Goal: Task Accomplishment & Management: Use online tool/utility

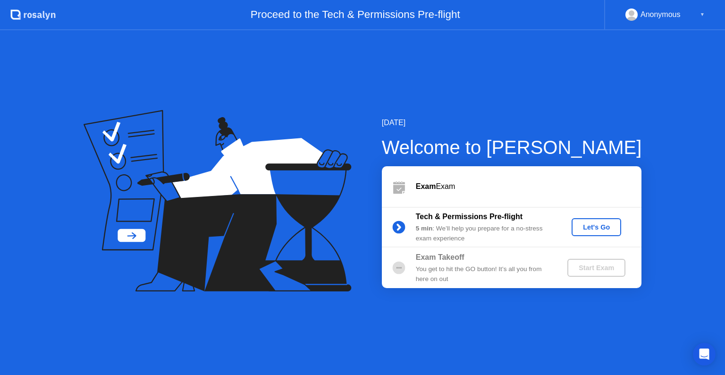
click at [594, 227] on div "Let's Go" at bounding box center [597, 227] width 42 height 8
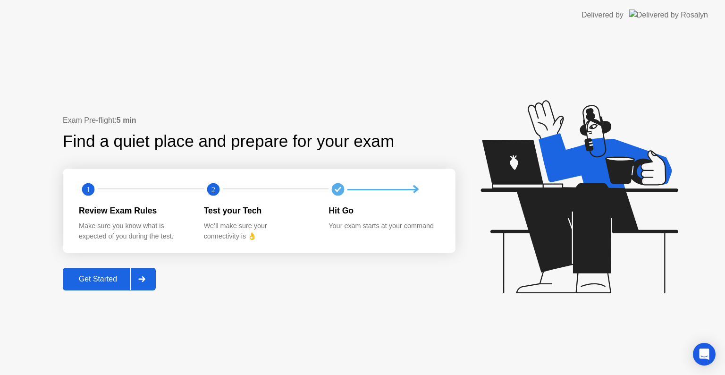
click at [115, 279] on div "Get Started" at bounding box center [98, 279] width 65 height 9
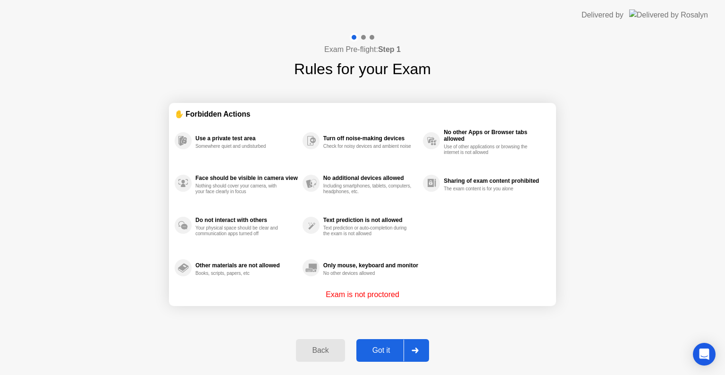
click at [374, 349] on div "Got it" at bounding box center [381, 350] width 44 height 9
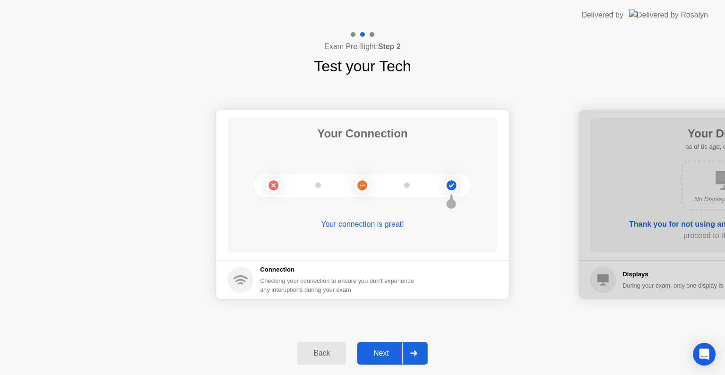
click at [383, 349] on div "Next" at bounding box center [381, 353] width 42 height 9
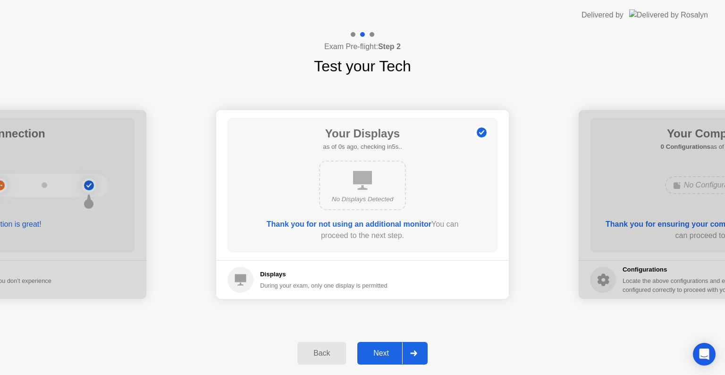
click at [383, 351] on div "Next" at bounding box center [381, 353] width 42 height 9
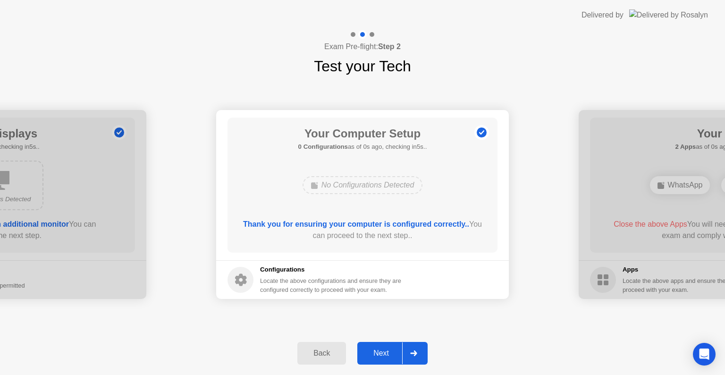
click at [383, 351] on div "Next" at bounding box center [381, 353] width 42 height 9
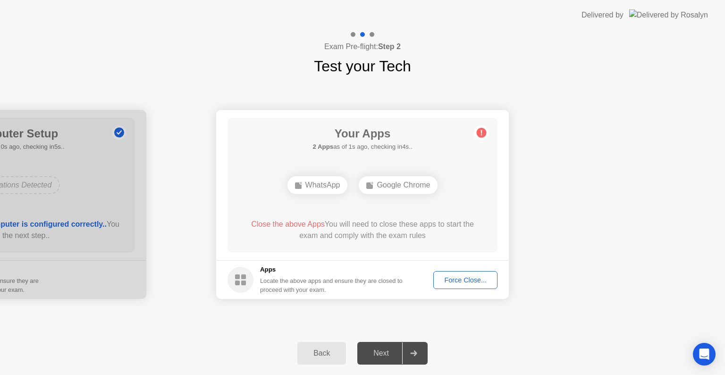
click at [450, 276] on div "Force Close..." at bounding box center [466, 280] width 58 height 8
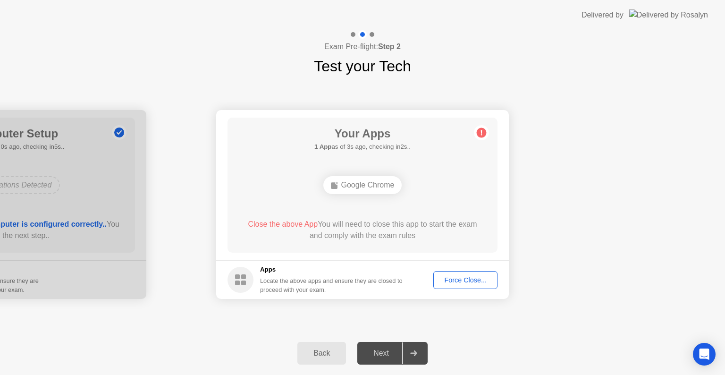
click at [450, 274] on button "Force Close..." at bounding box center [466, 280] width 64 height 18
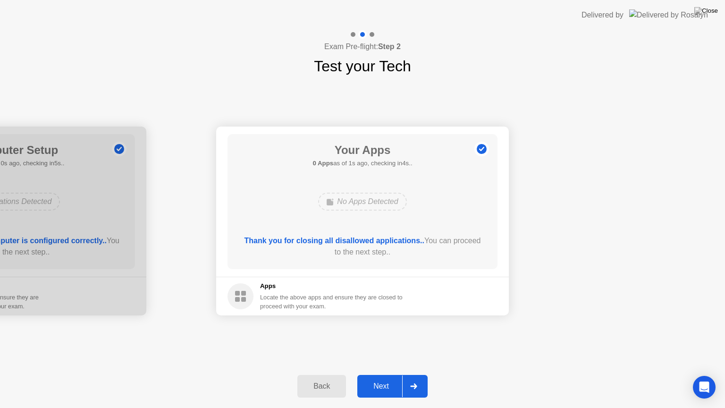
click at [383, 374] on div "Next" at bounding box center [381, 386] width 42 height 9
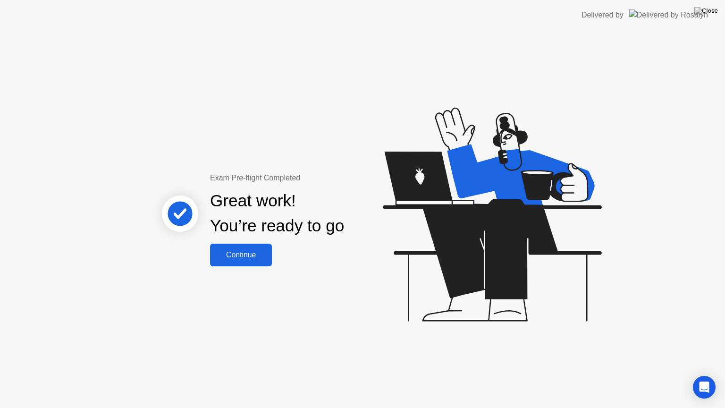
click at [253, 251] on div "Continue" at bounding box center [241, 255] width 56 height 9
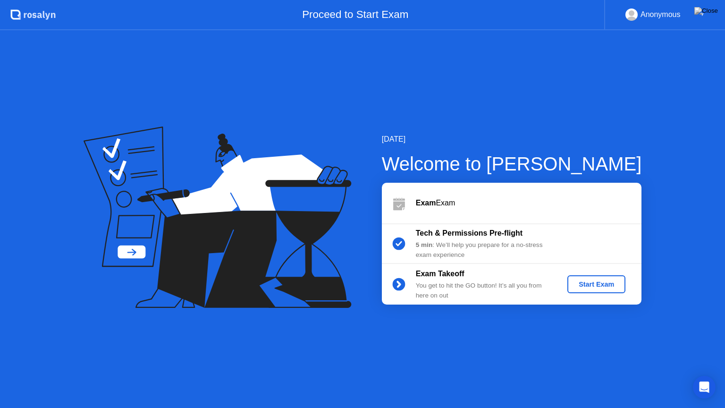
click at [589, 282] on div "Start Exam" at bounding box center [596, 285] width 51 height 8
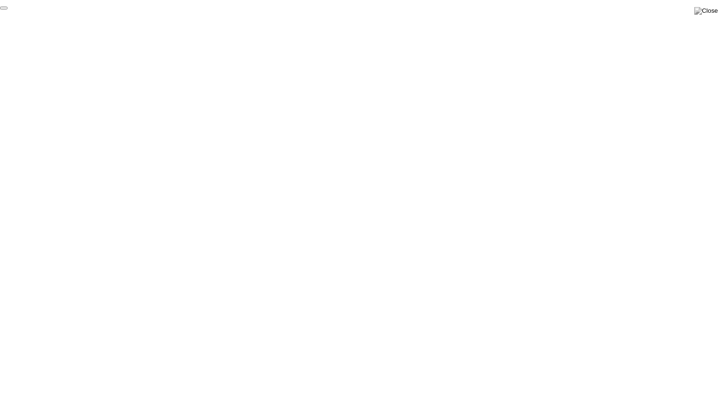
click div "End Proctoring Session"
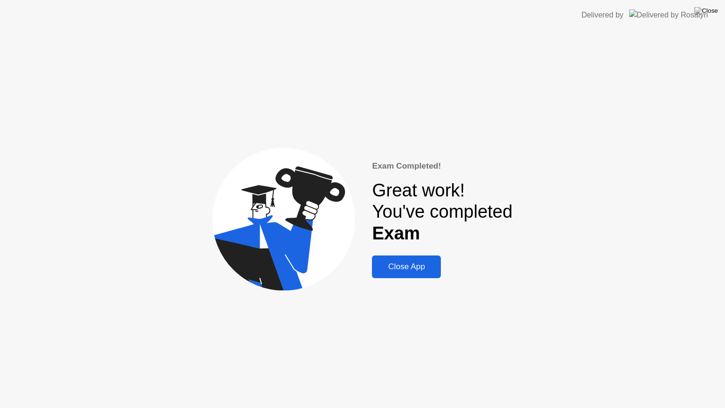
click at [417, 264] on div "Close App" at bounding box center [406, 266] width 63 height 9
